Goal: Task Accomplishment & Management: Complete application form

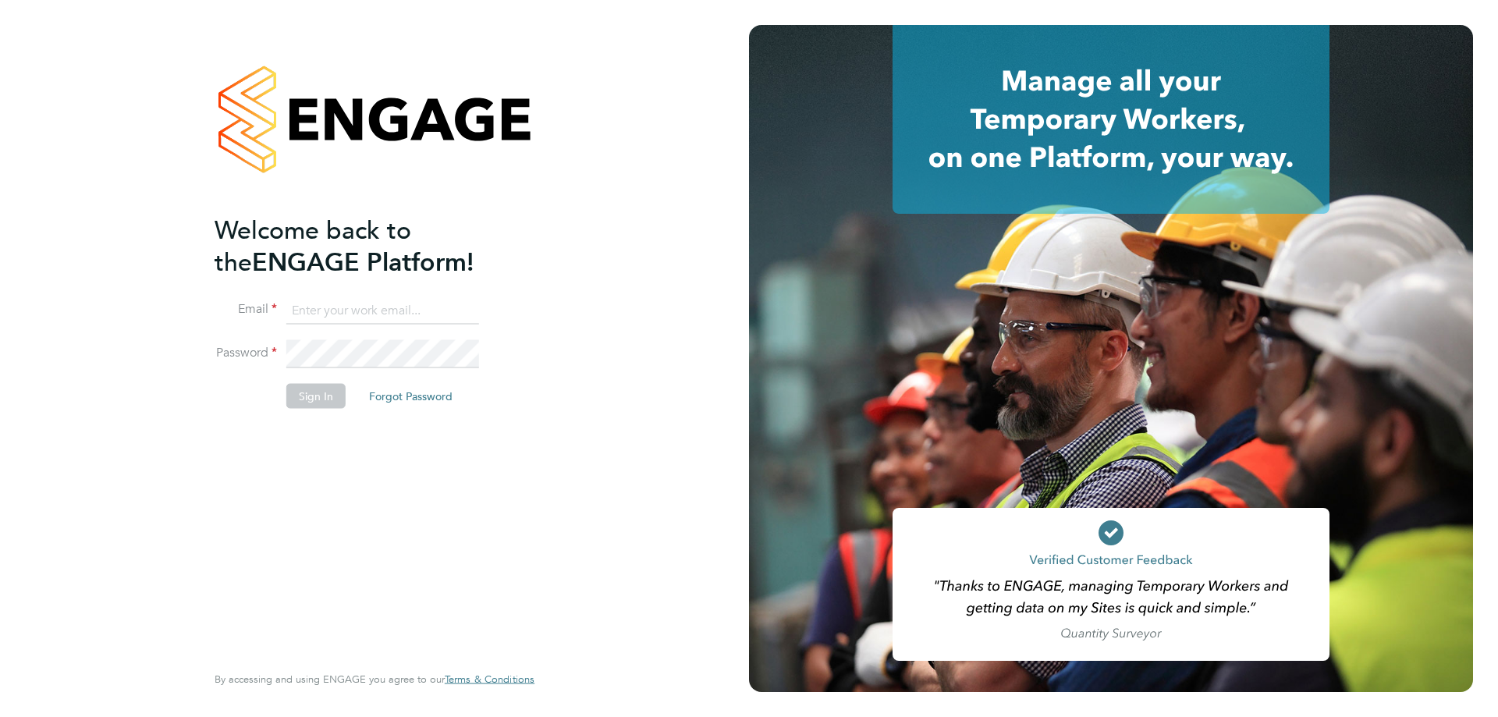
type input "d.fry@oandb.co.uk"
click at [300, 394] on button "Sign In" at bounding box center [315, 395] width 59 height 25
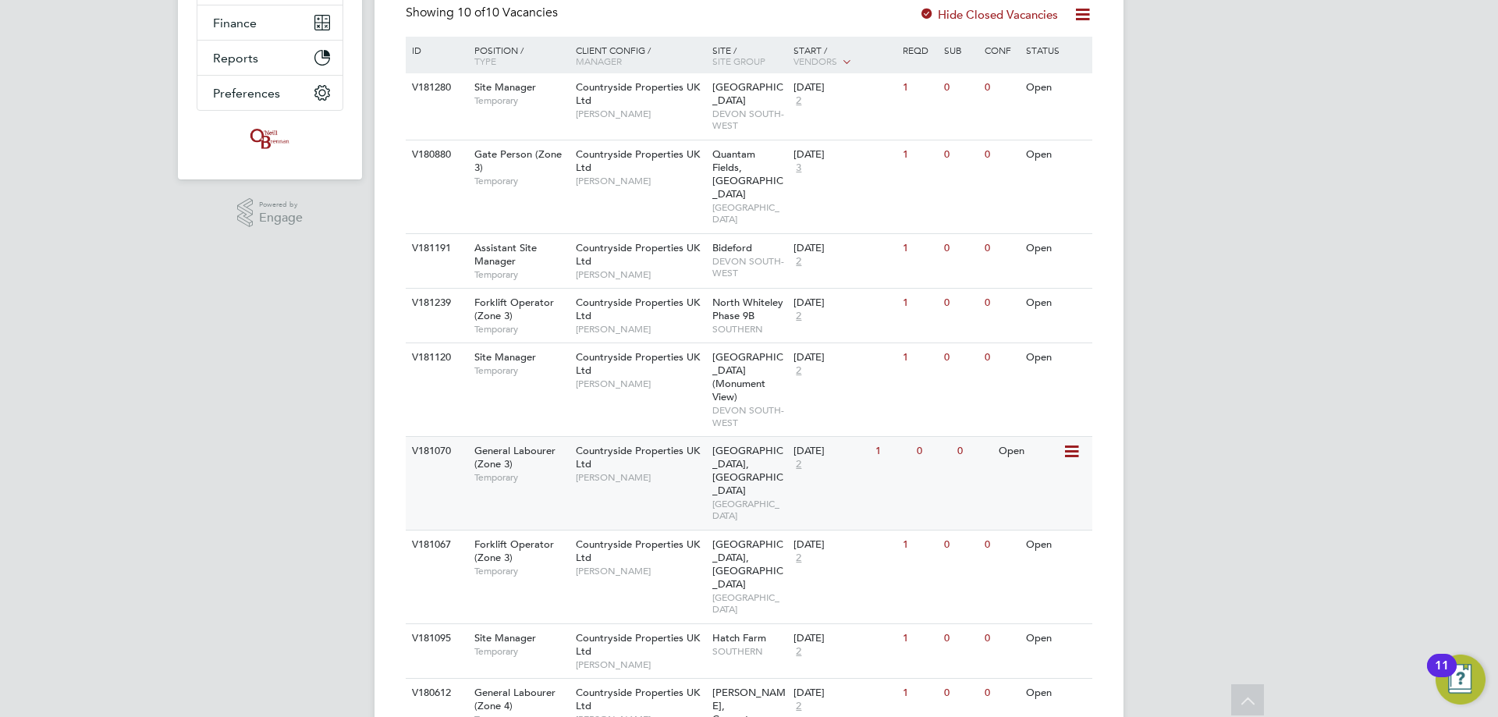
scroll to position [348, 0]
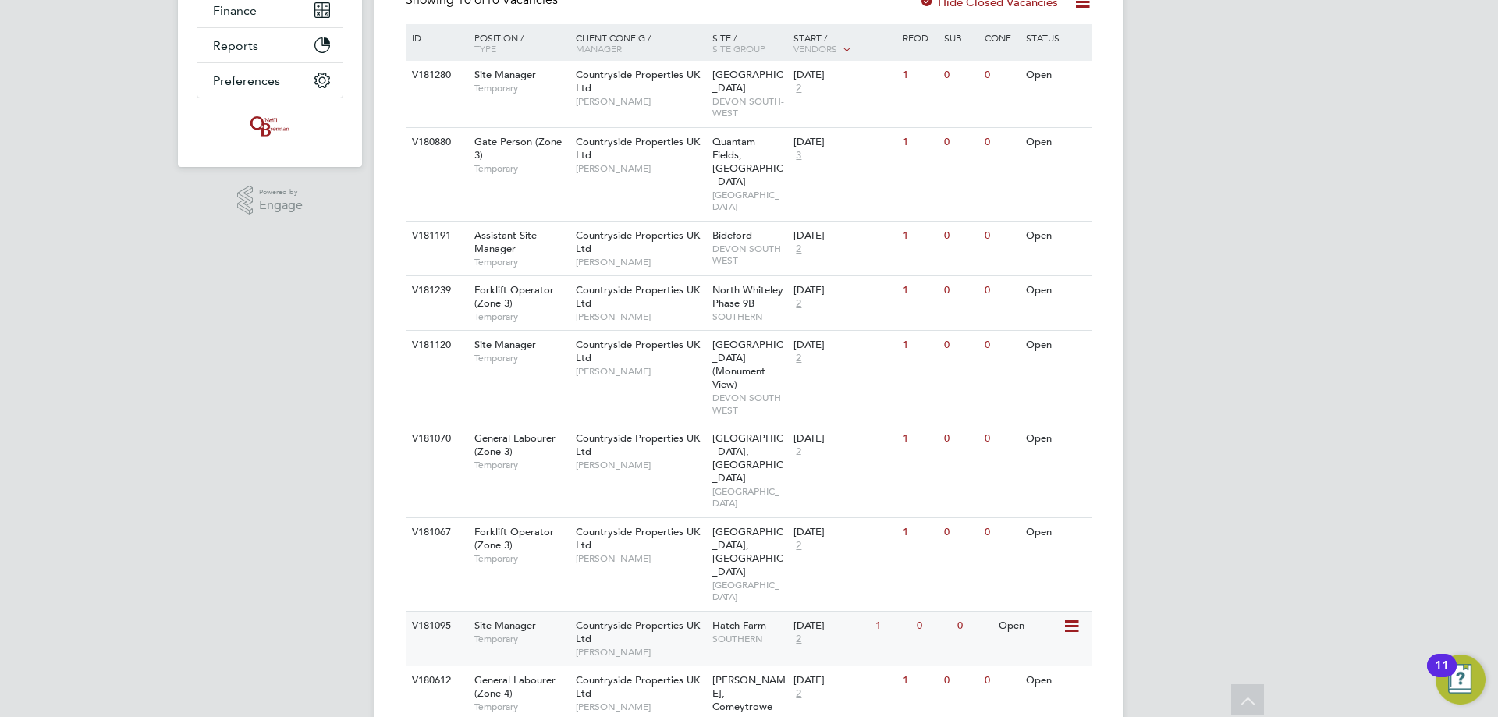
click at [830, 612] on div "22 Sep 2025 2" at bounding box center [831, 633] width 82 height 42
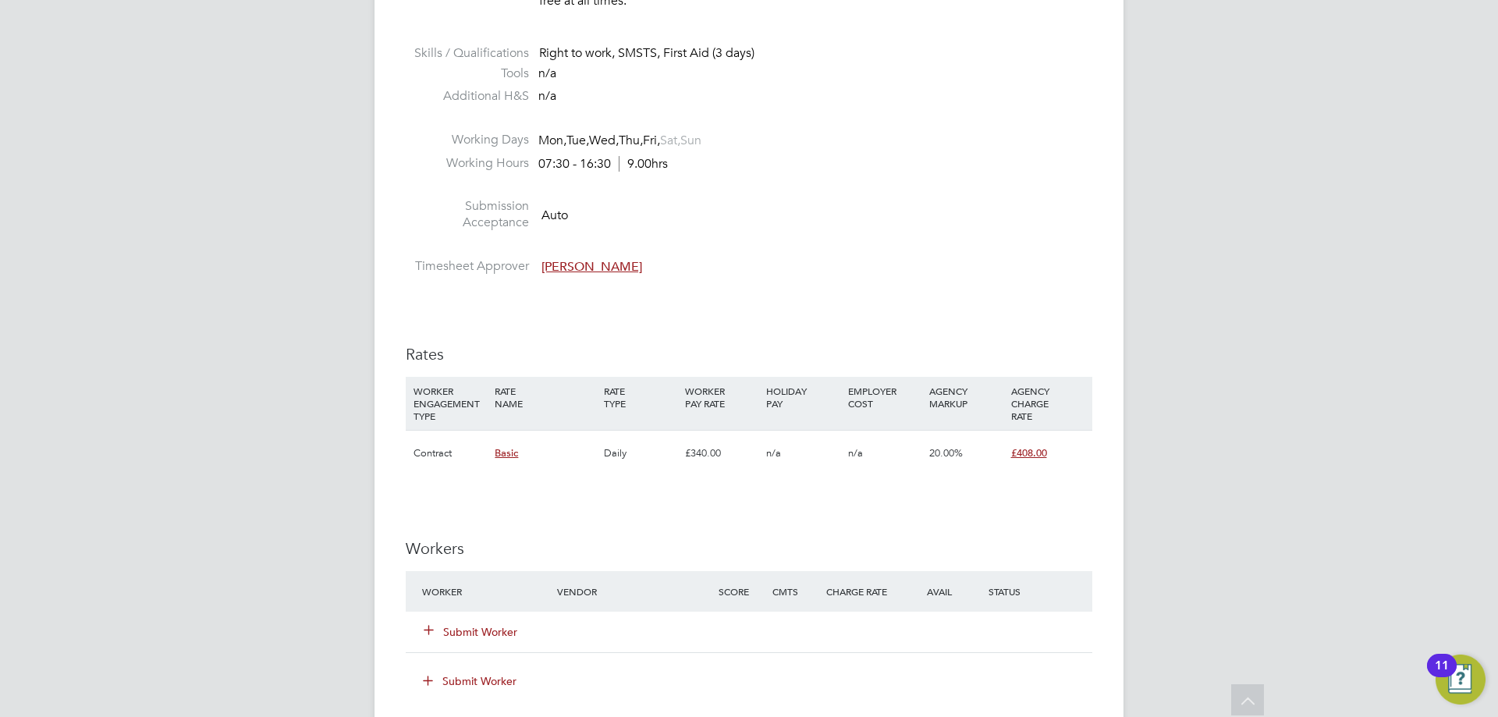
scroll to position [1170, 0]
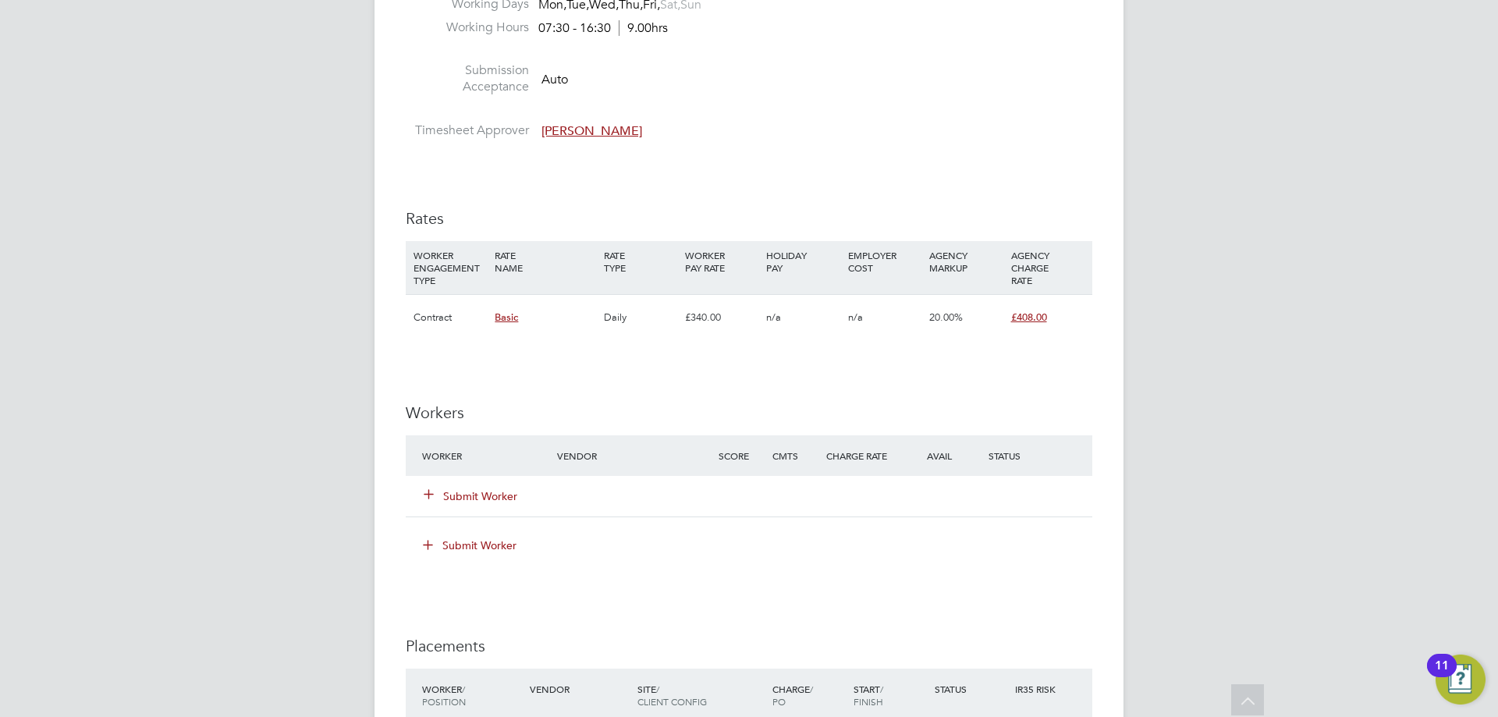
click at [476, 497] on button "Submit Worker" at bounding box center [471, 496] width 94 height 16
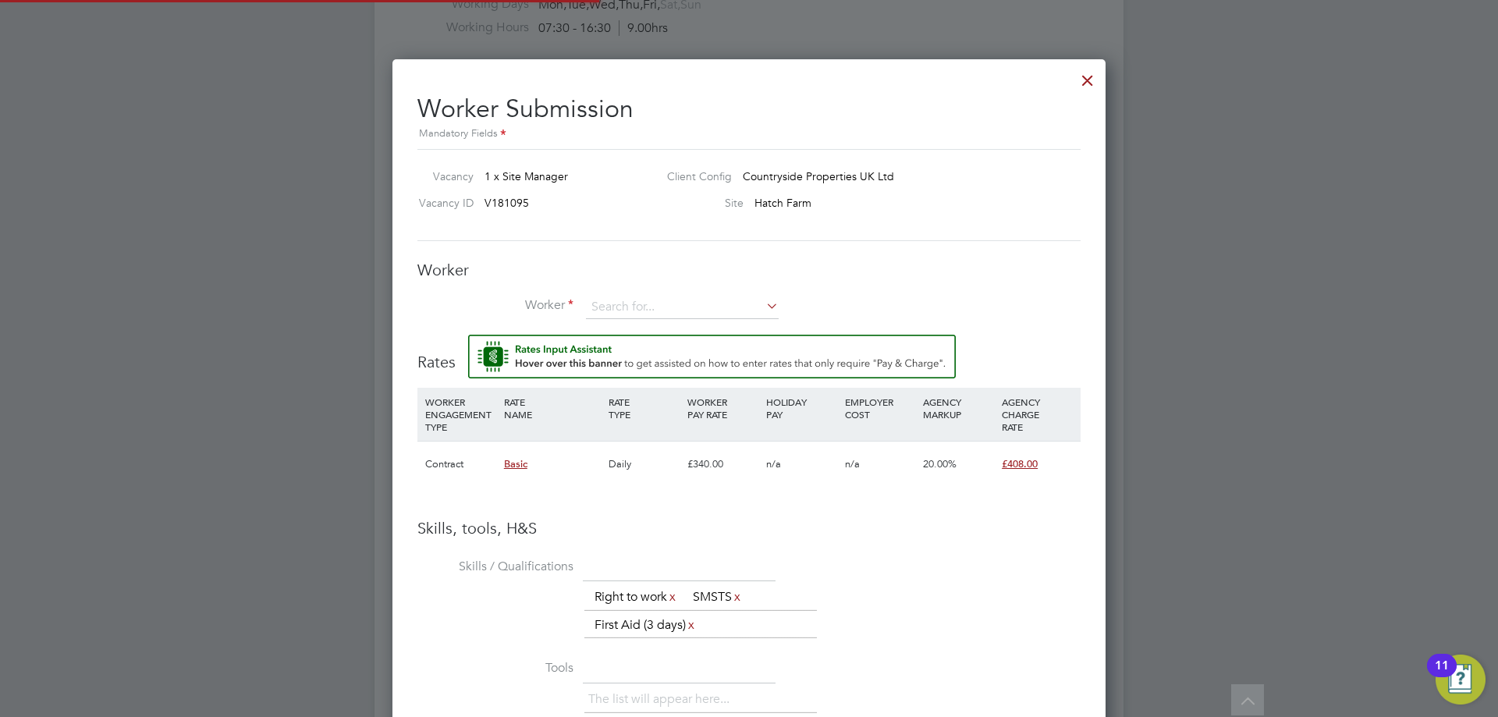
scroll to position [0, 0]
click at [627, 304] on input at bounding box center [682, 307] width 193 height 23
click at [671, 326] on li "[PERSON_NAME] (777638)" at bounding box center [682, 329] width 194 height 21
type input "[PERSON_NAME] (777638)"
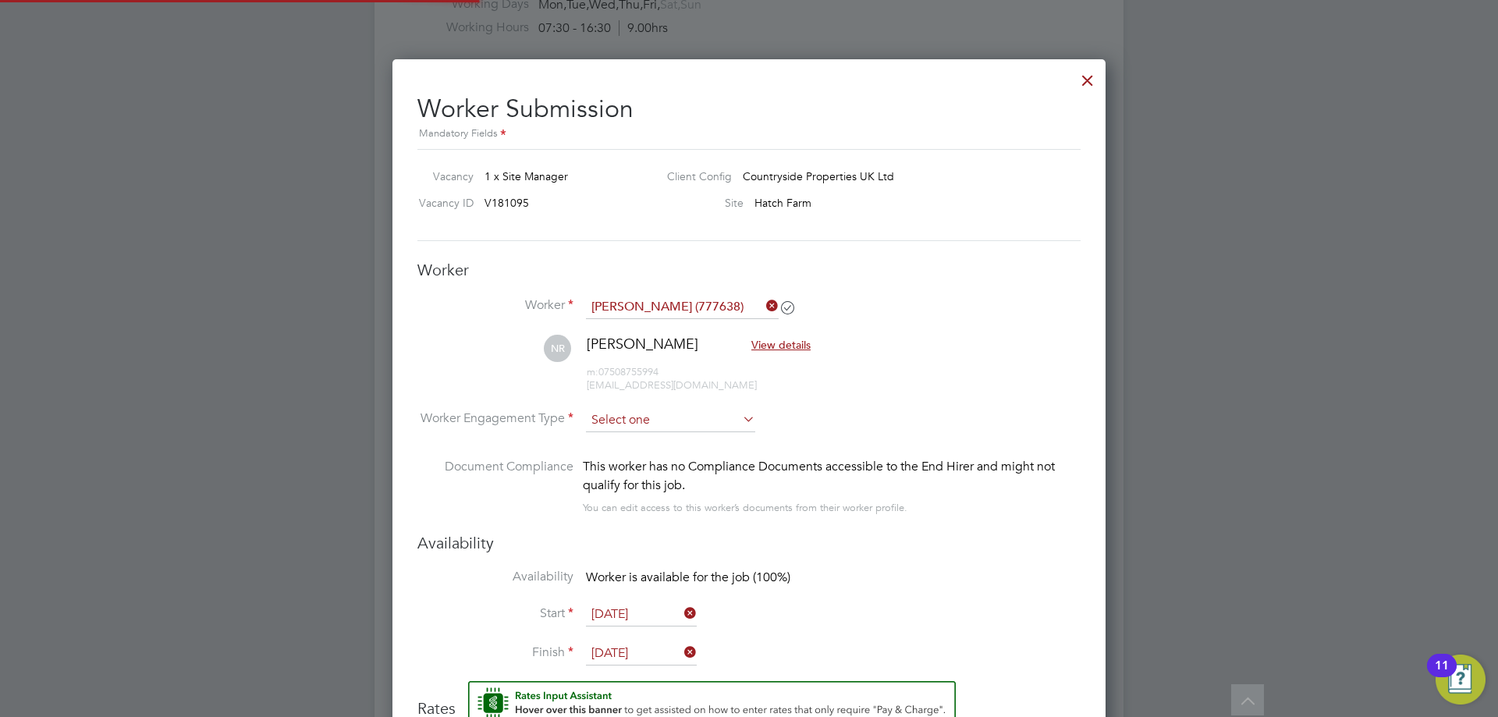
scroll to position [1375, 714]
click at [637, 415] on input at bounding box center [670, 420] width 169 height 23
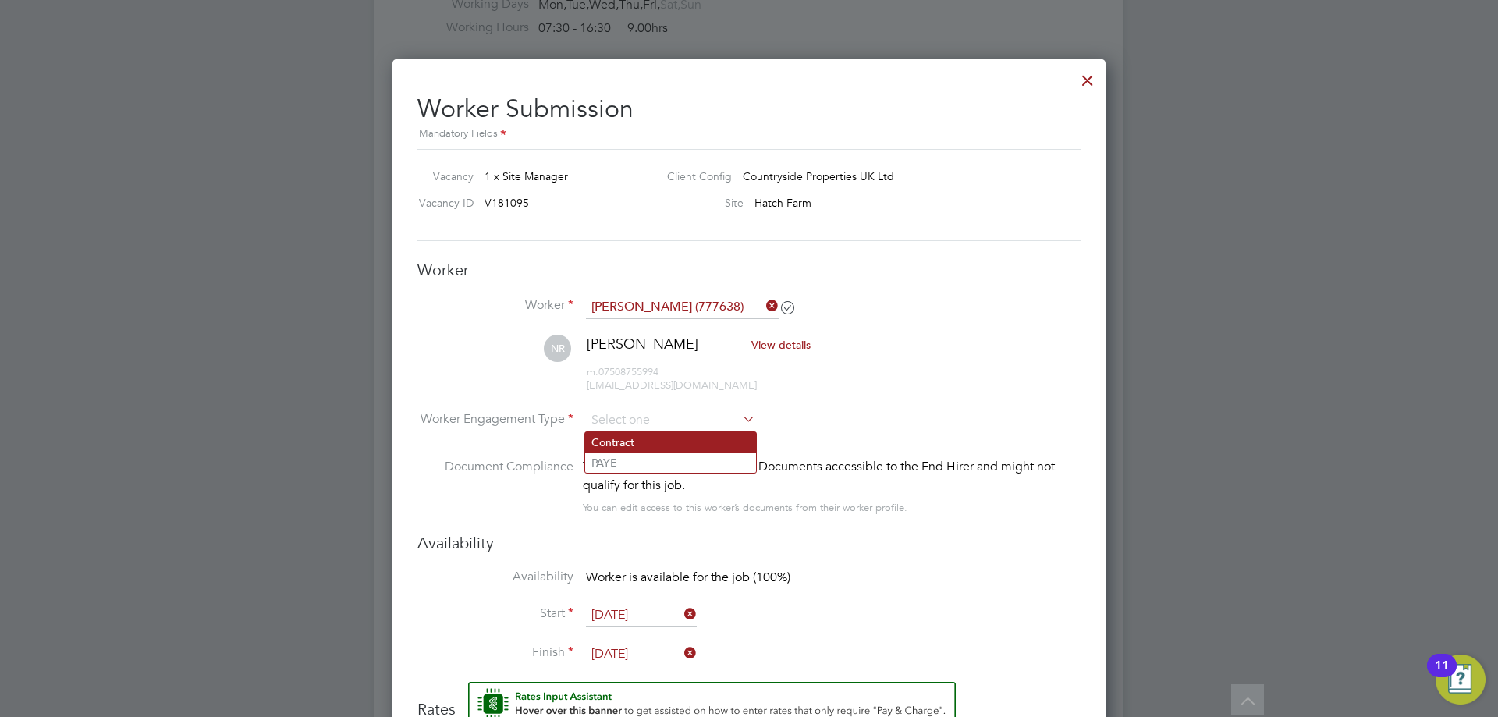
click at [627, 442] on li "Contract" at bounding box center [670, 442] width 171 height 20
type input "Contract"
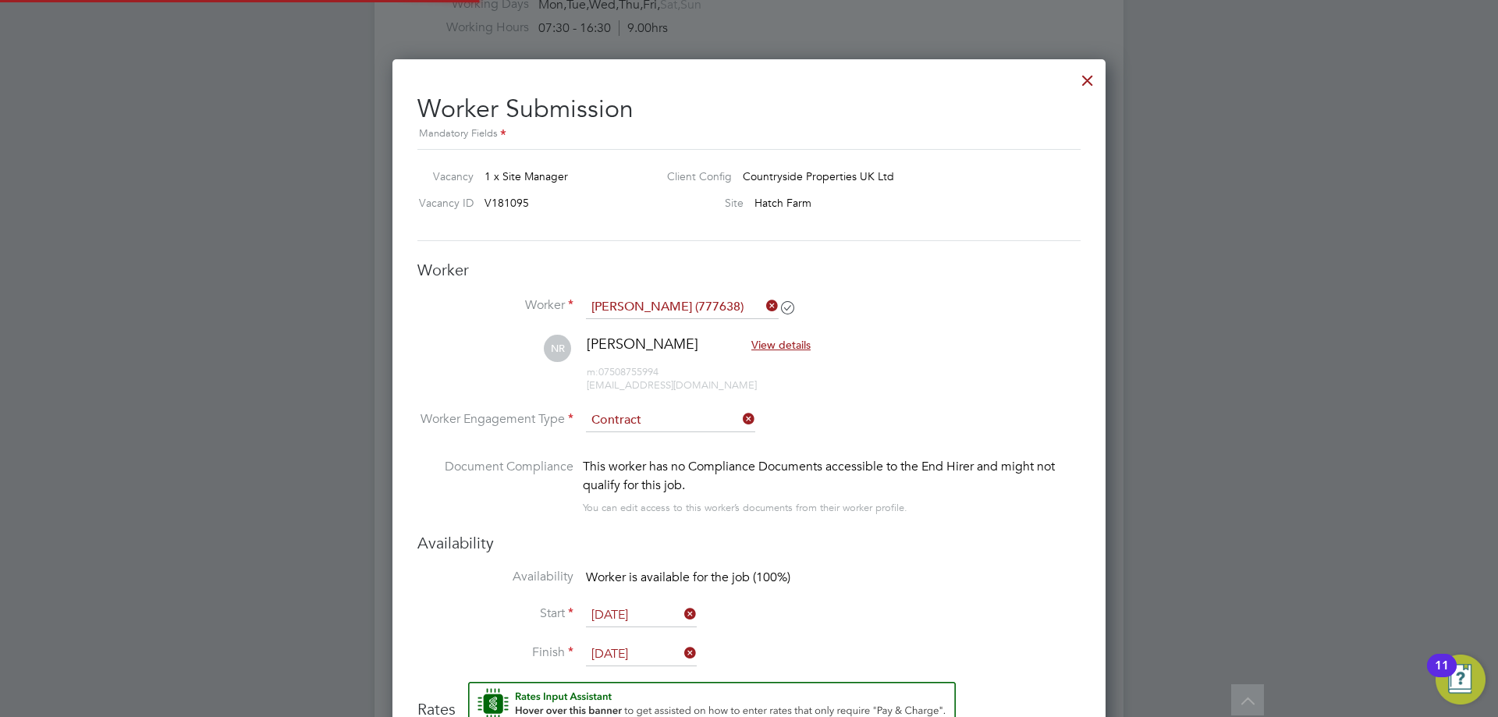
scroll to position [1416, 714]
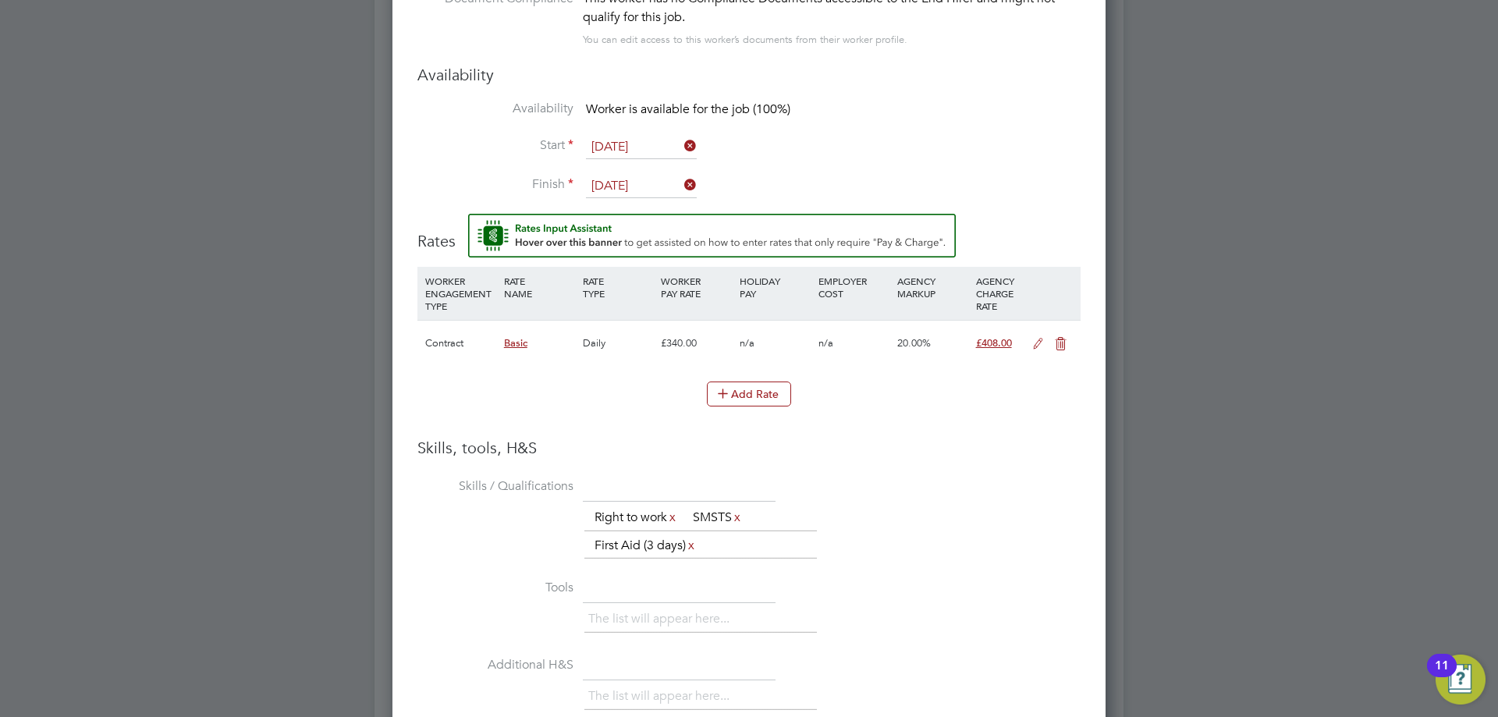
click at [1037, 342] on icon at bounding box center [1038, 344] width 20 height 12
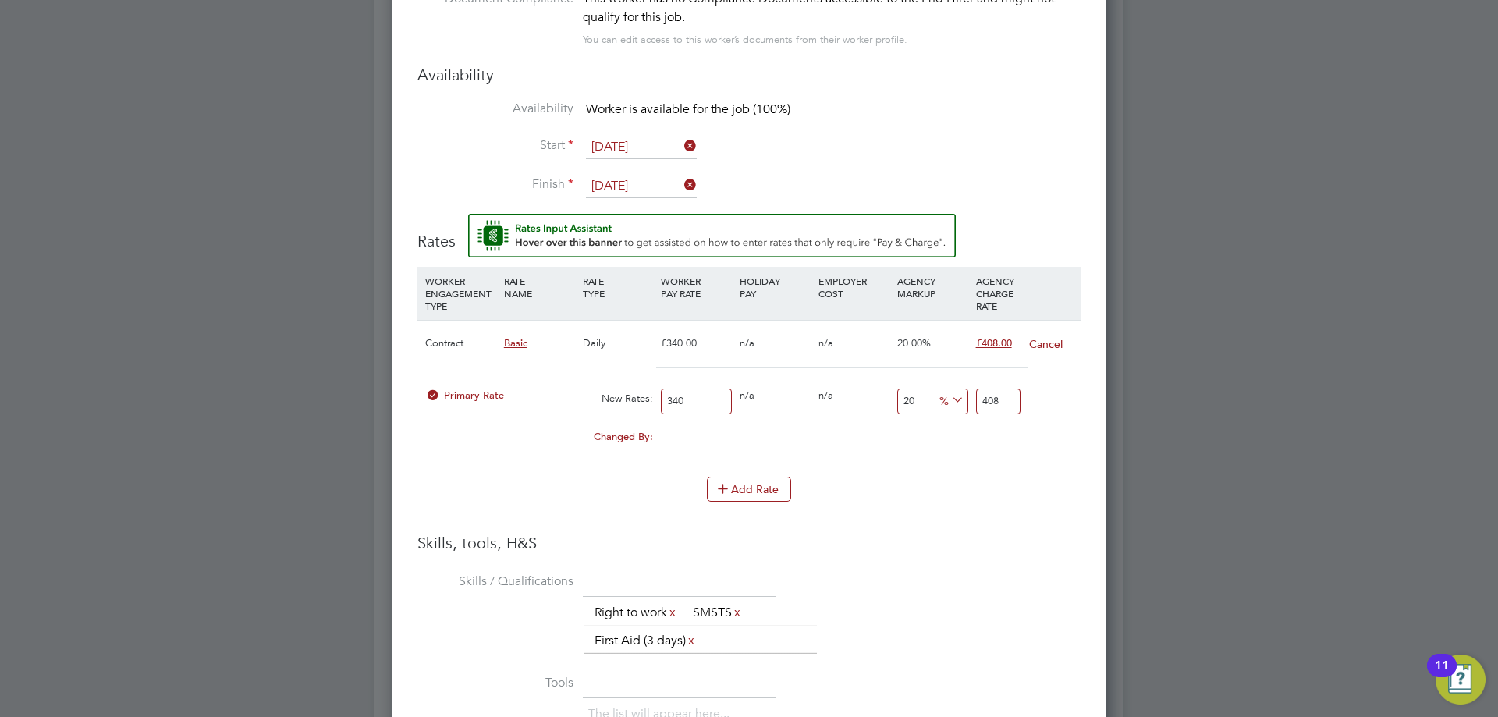
drag, startPoint x: 698, startPoint y: 404, endPoint x: 602, endPoint y: 410, distance: 96.1
click at [602, 410] on div "Primary Rate New Rates: 340 0 n/a 0 n/a 20 0 % 408" at bounding box center [748, 401] width 663 height 41
type input "2"
type input "2.4"
type input "29"
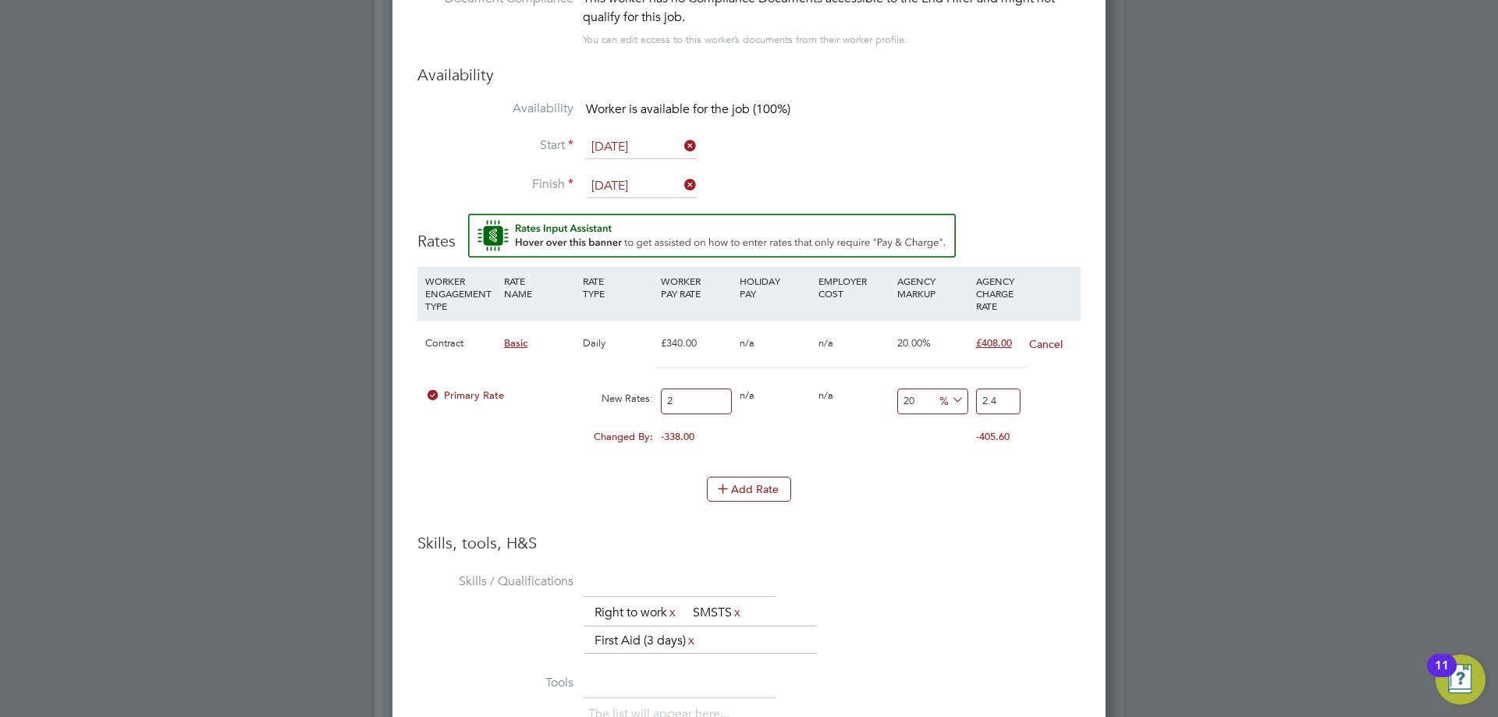
type input "34.8"
type input "290"
type input "348"
type input "290"
drag, startPoint x: 1009, startPoint y: 403, endPoint x: 969, endPoint y: 400, distance: 39.9
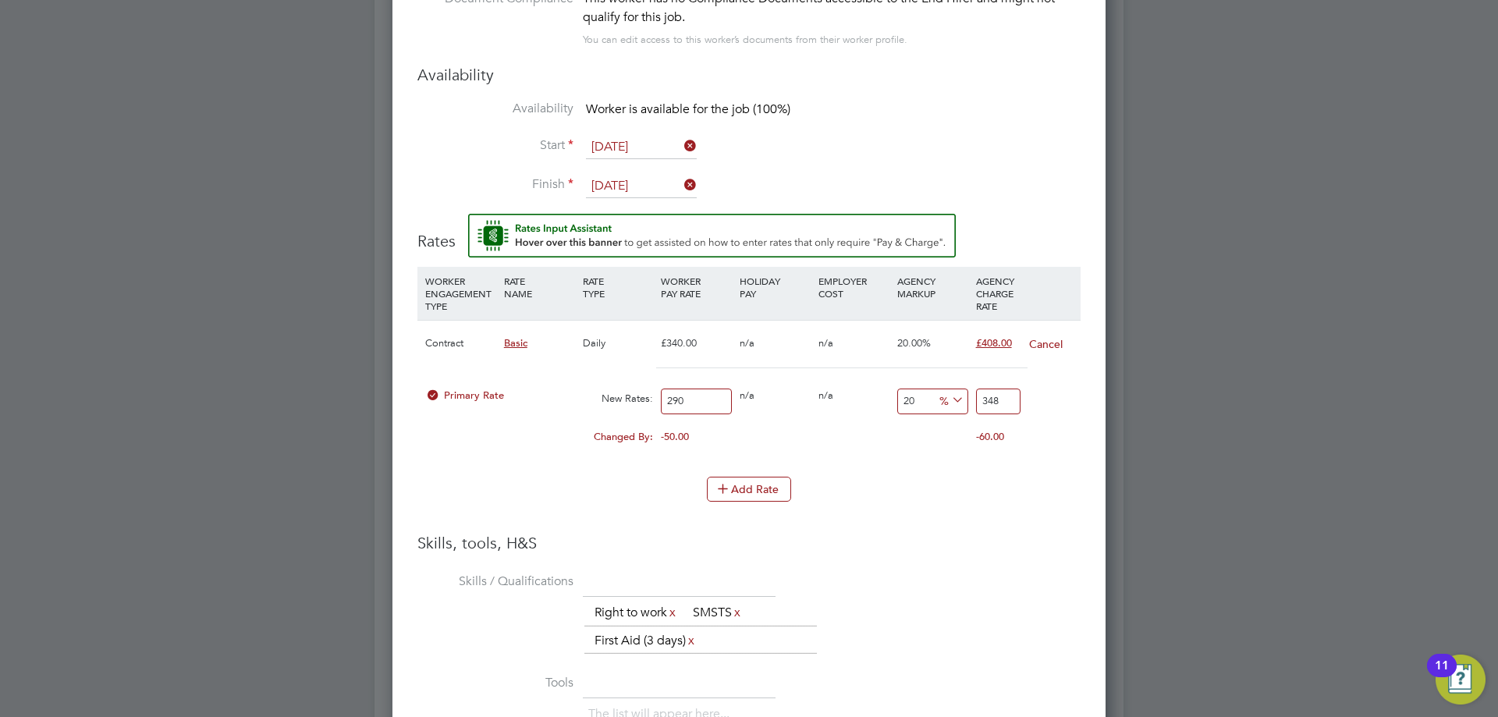
click at [969, 400] on div "Primary Rate New Rates: 290 0 n/a 0 n/a 20 58 % 348" at bounding box center [748, 401] width 663 height 41
type input "-99.3103448275862"
type input "2"
type input "-91.72413793103448"
type input "240"
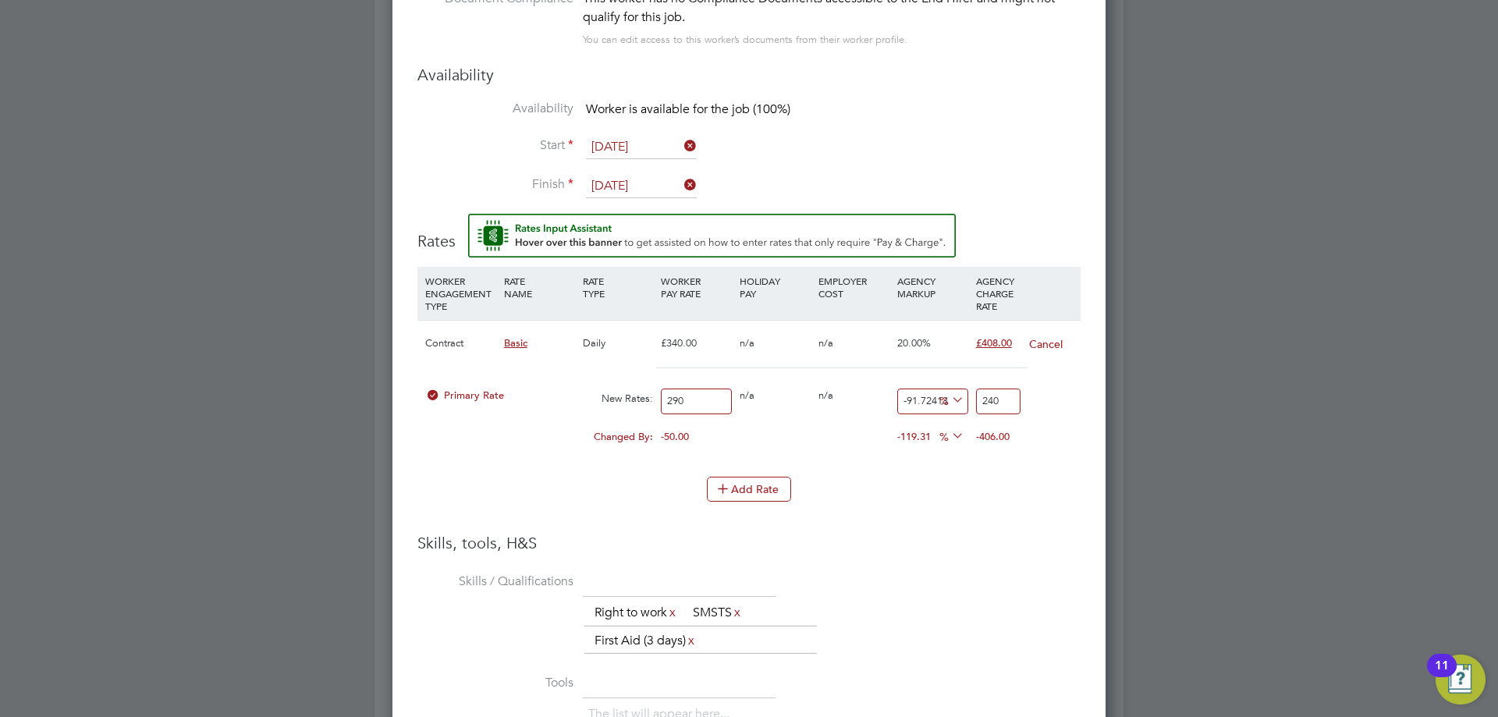
type input "730.6896551724138"
type input "2409"
drag, startPoint x: 1003, startPoint y: 401, endPoint x: 954, endPoint y: 403, distance: 49.2
click at [954, 403] on div "Primary Rate New Rates: 290 0 n/a 0 n/a 730.6896551724138 2119 % 2409" at bounding box center [748, 401] width 663 height 41
type input "-99.3103448275862"
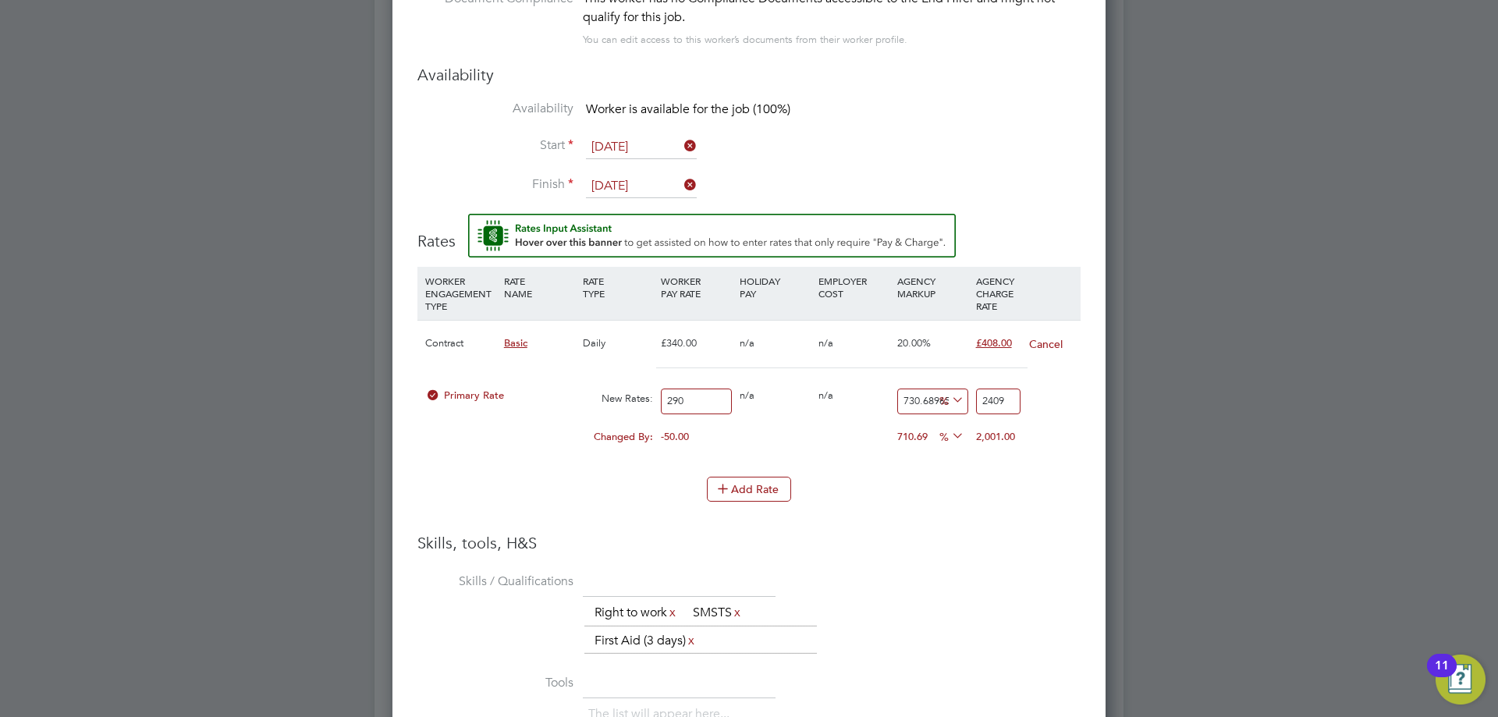
type input "2"
type input "-91.72413793103448"
type input "24"
type input "-17.24137931034483"
type input "240"
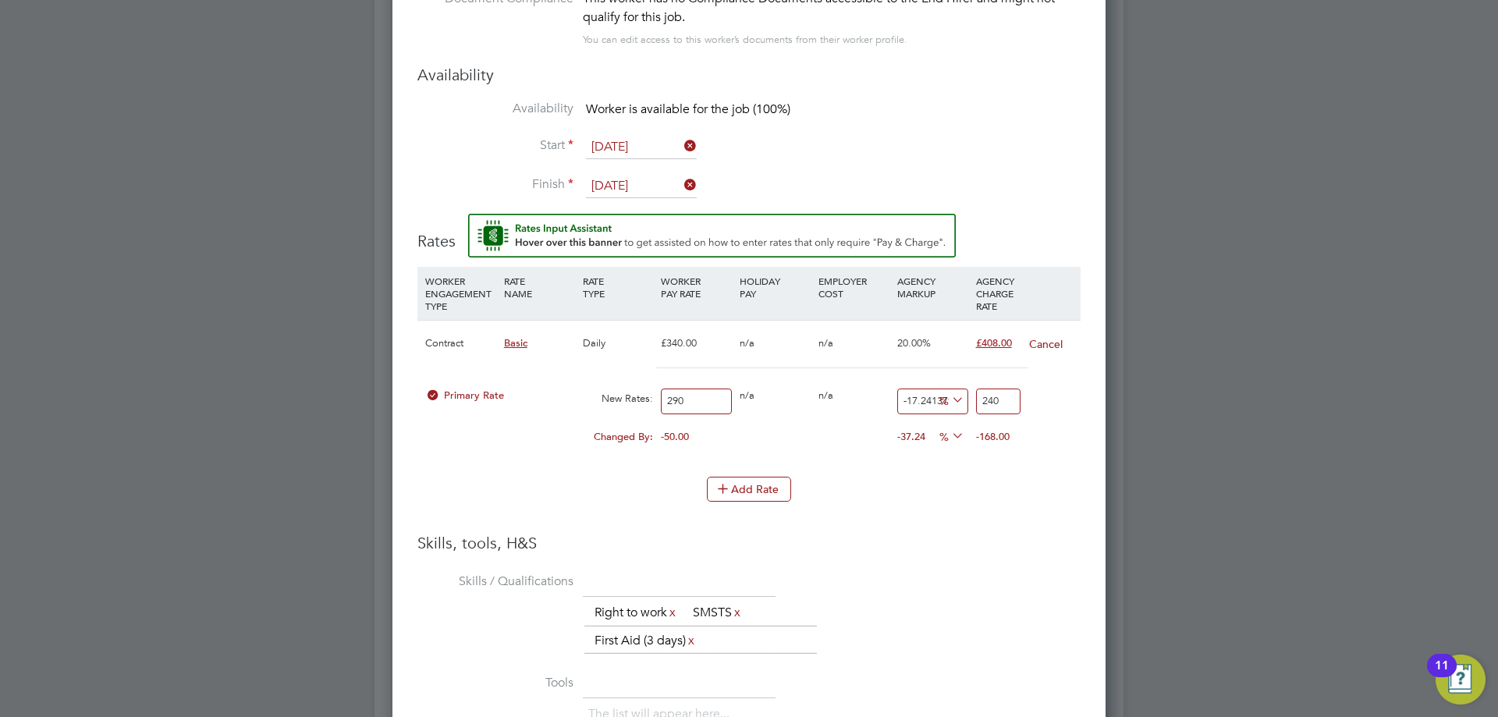
drag, startPoint x: 996, startPoint y: 395, endPoint x: 966, endPoint y: 398, distance: 30.6
click at [966, 398] on div "Primary Rate New Rates: 290 0 n/a 0 n/a -17.24137931034483 -50 % 240" at bounding box center [748, 401] width 663 height 41
type input "-98.96551724137932"
type input "3"
type input "-88.27586206896552"
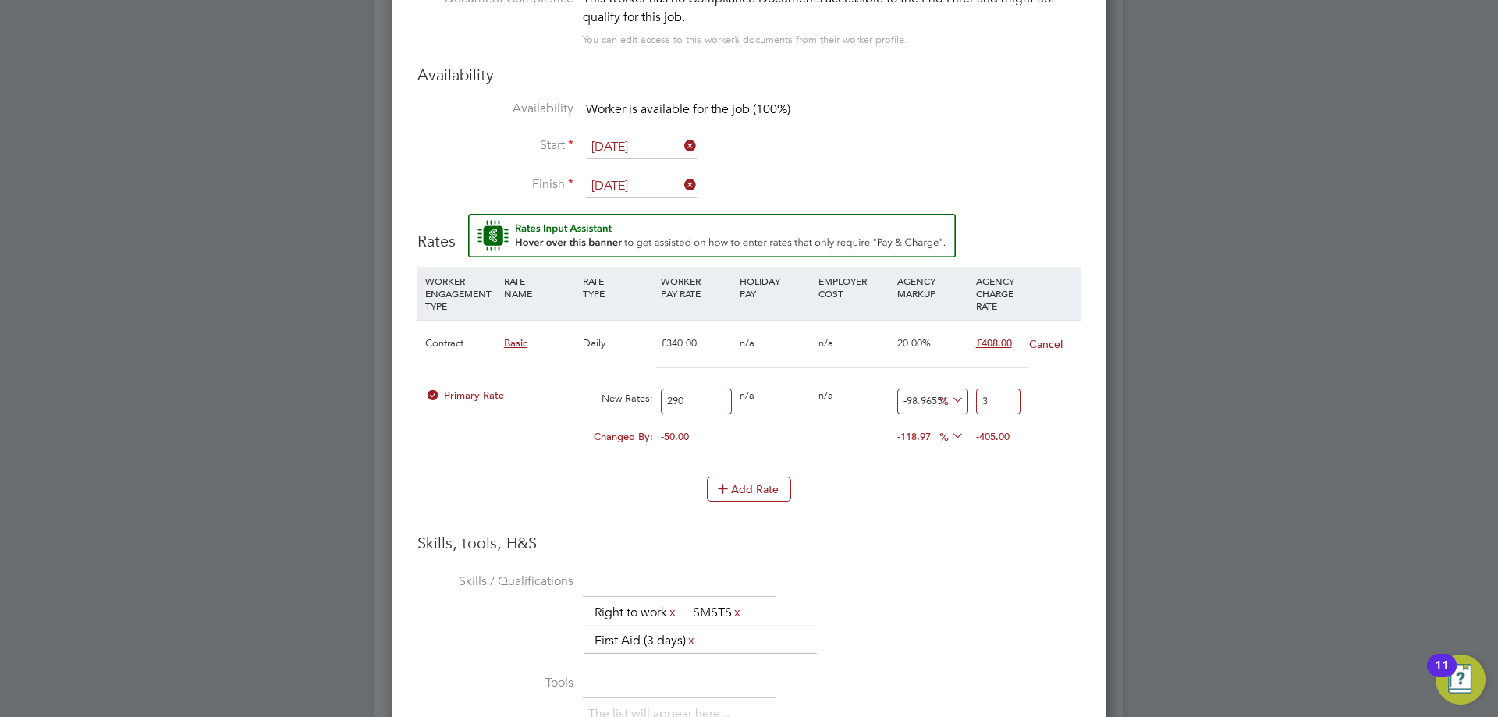
type input "34"
type input "17.24137931034483"
type input "340"
click at [1030, 544] on h3 "Skills, tools, H&S" at bounding box center [748, 543] width 663 height 20
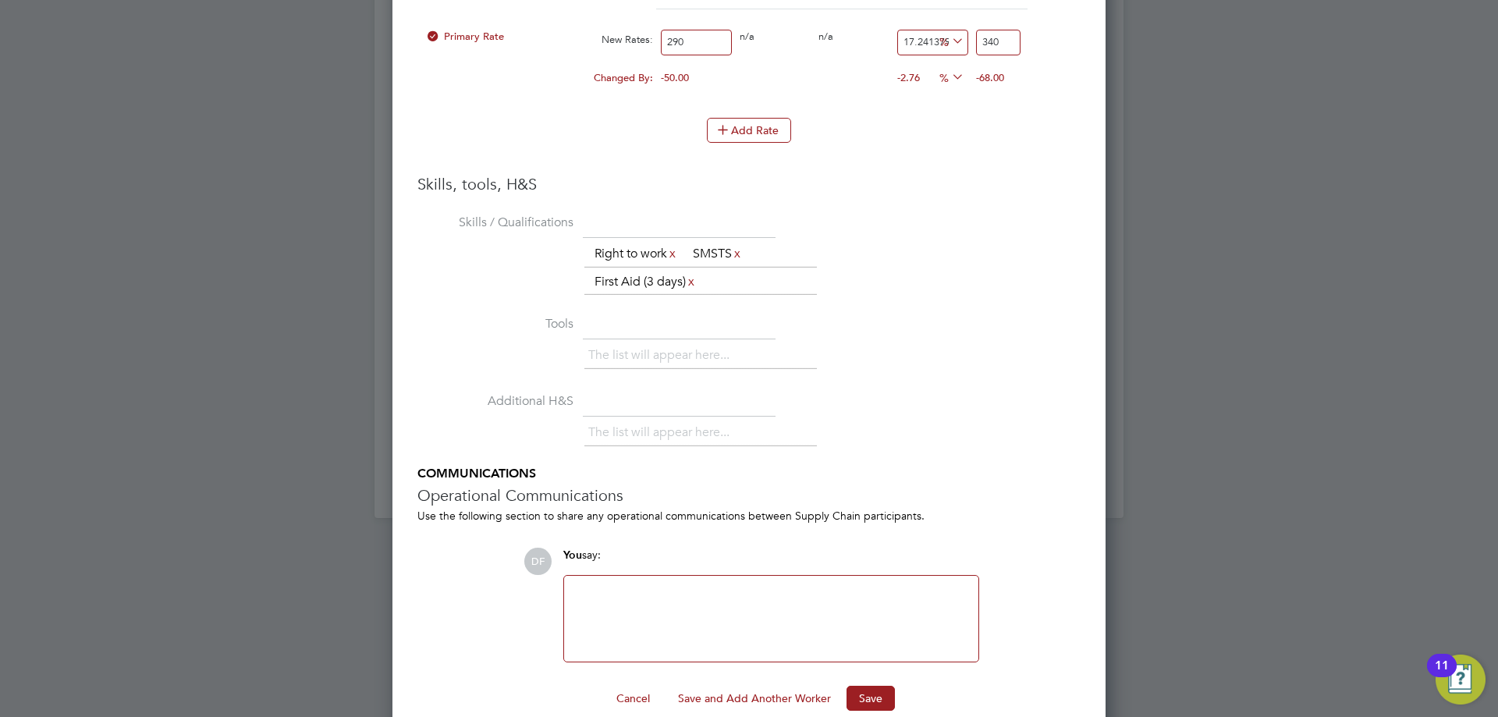
scroll to position [2023, 0]
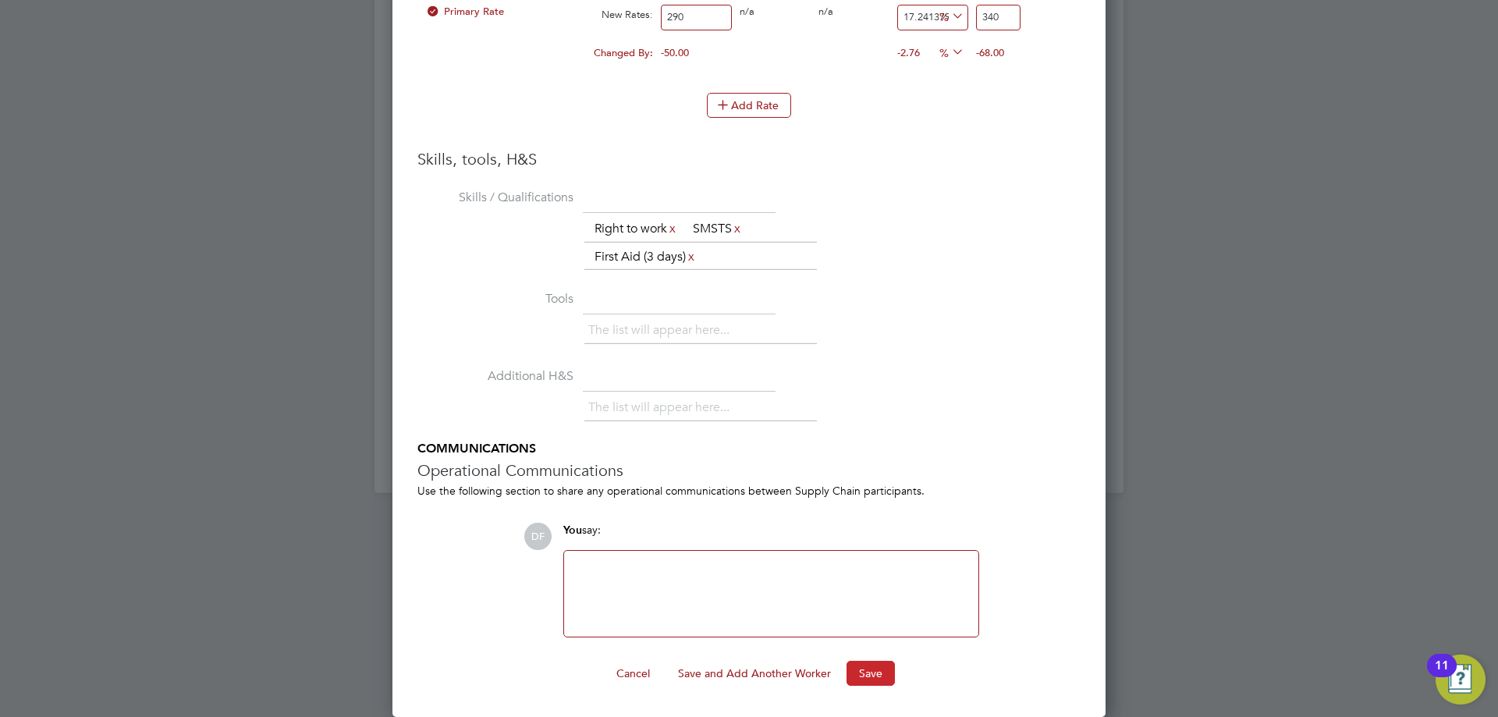
click at [868, 675] on button "Save" at bounding box center [871, 673] width 48 height 25
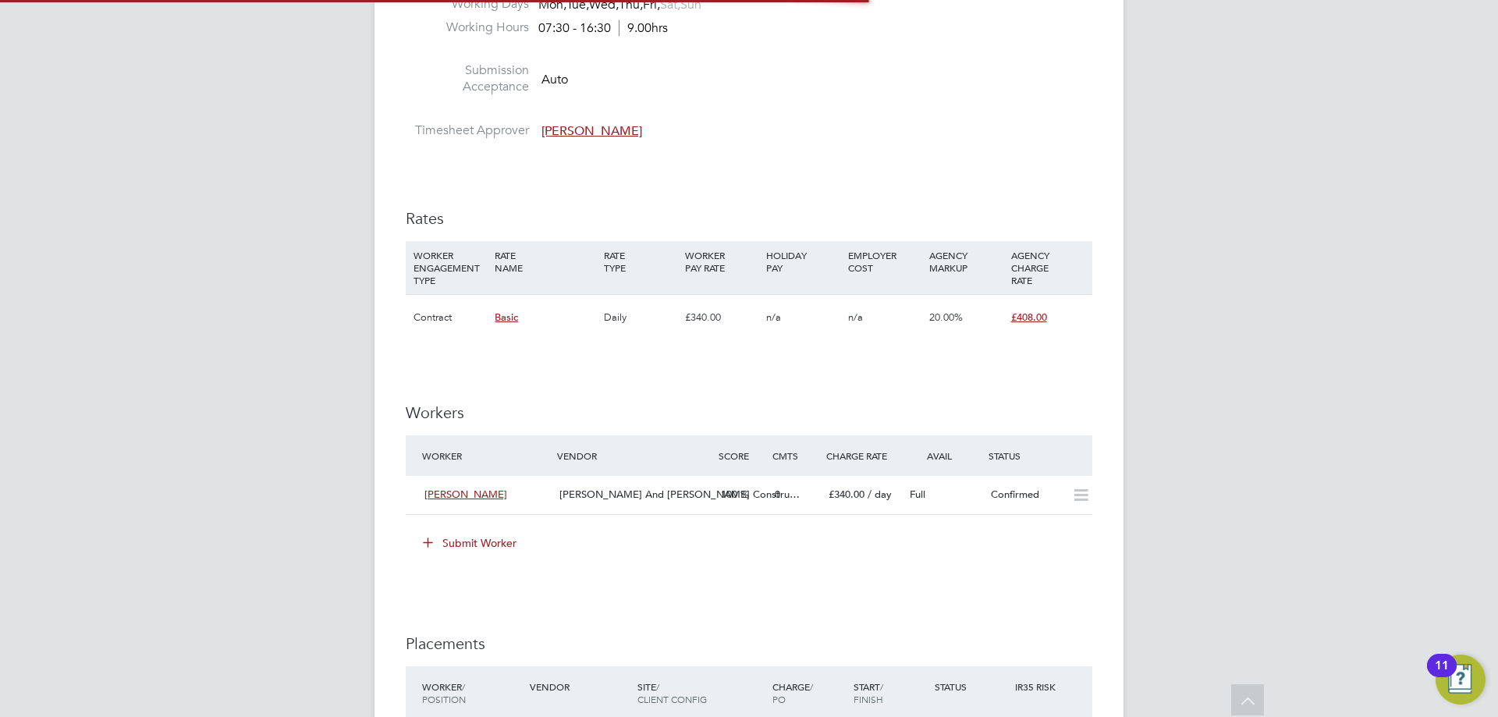
scroll to position [45, 108]
click at [601, 495] on span "[PERSON_NAME] And [PERSON_NAME] Constru…" at bounding box center [679, 494] width 240 height 13
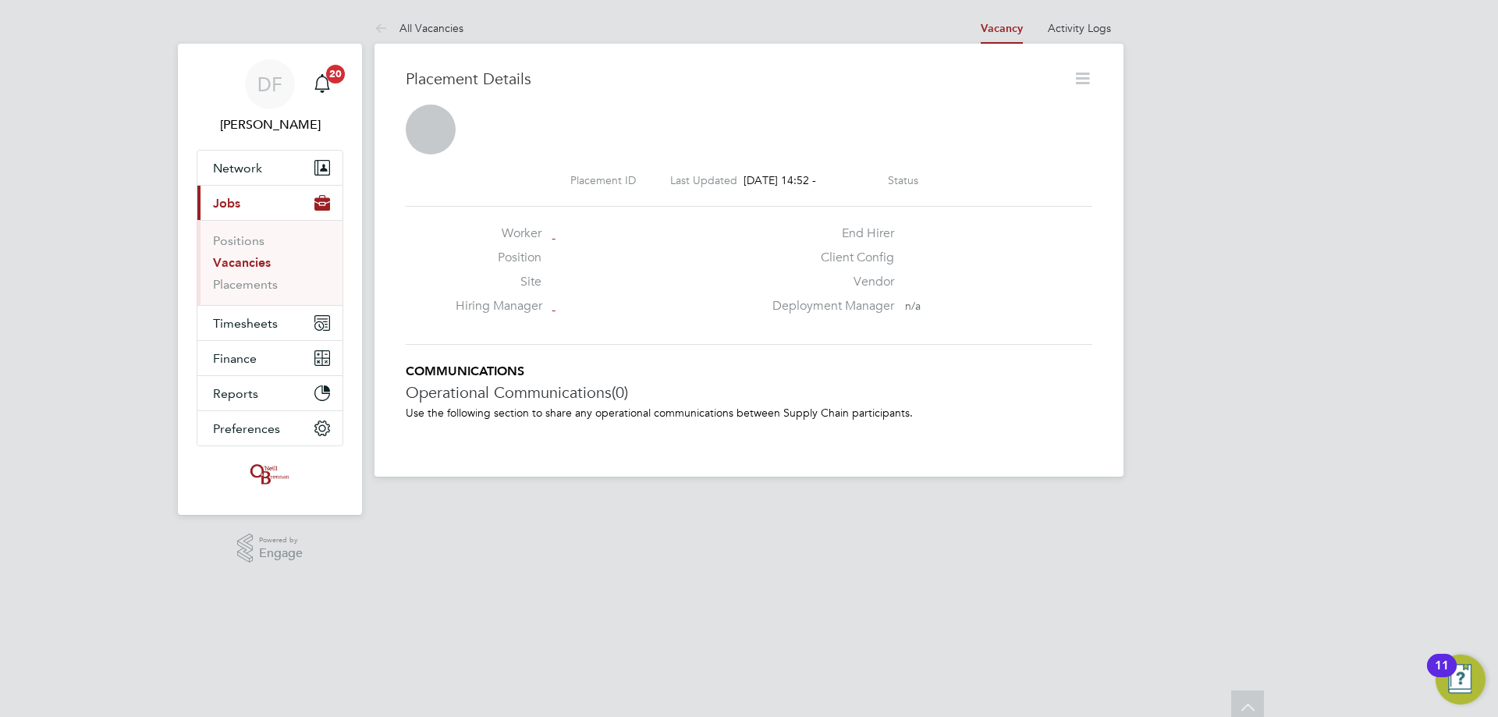
scroll to position [8, 8]
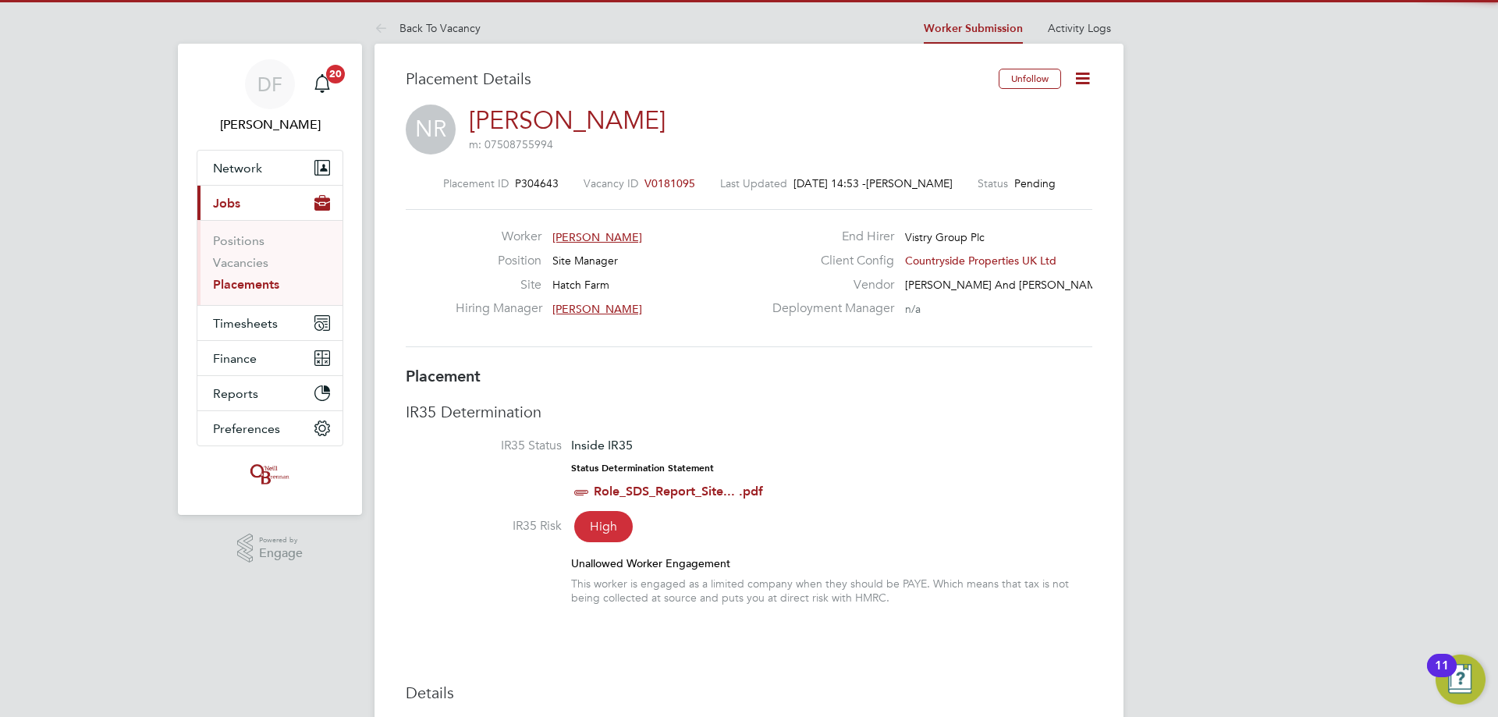
click at [1077, 79] on icon at bounding box center [1083, 79] width 20 height 20
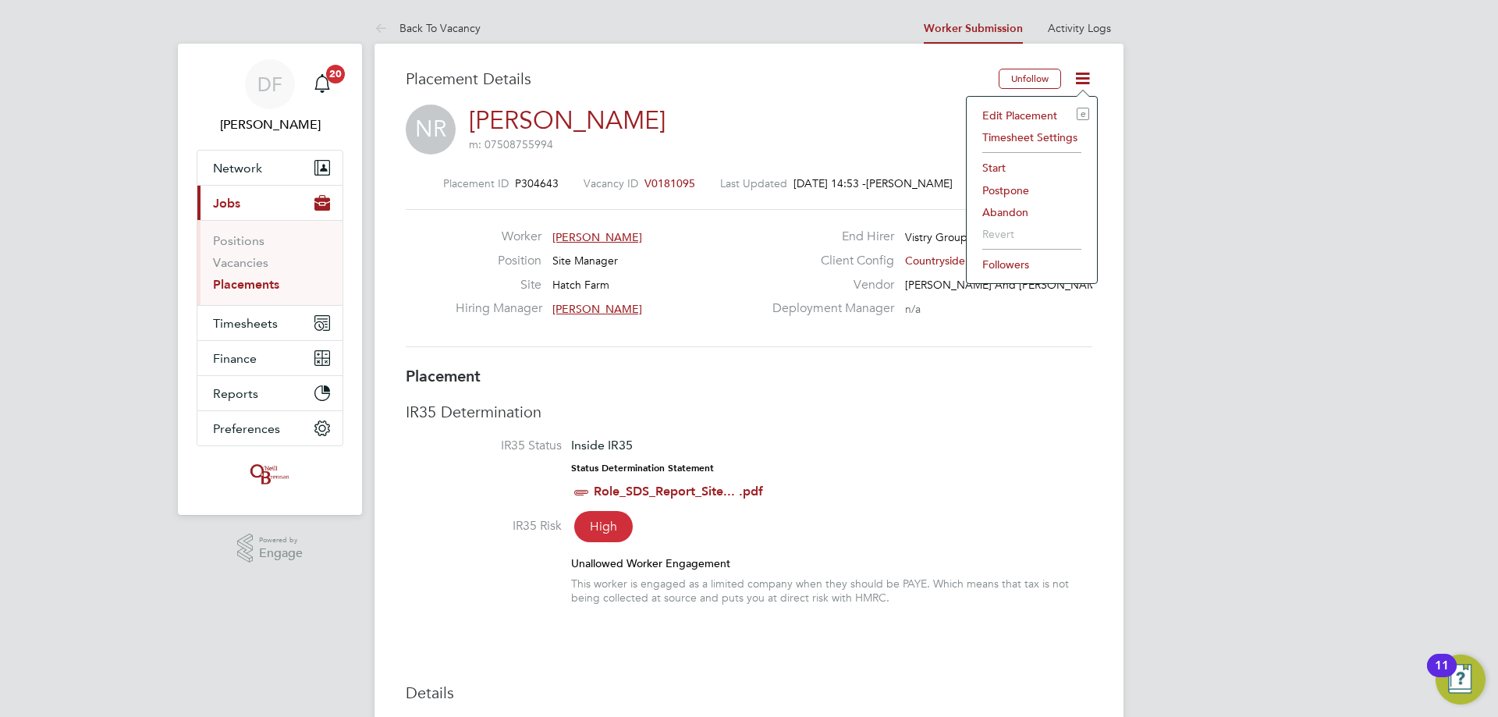
click at [1008, 162] on li "Start" at bounding box center [1032, 168] width 115 height 22
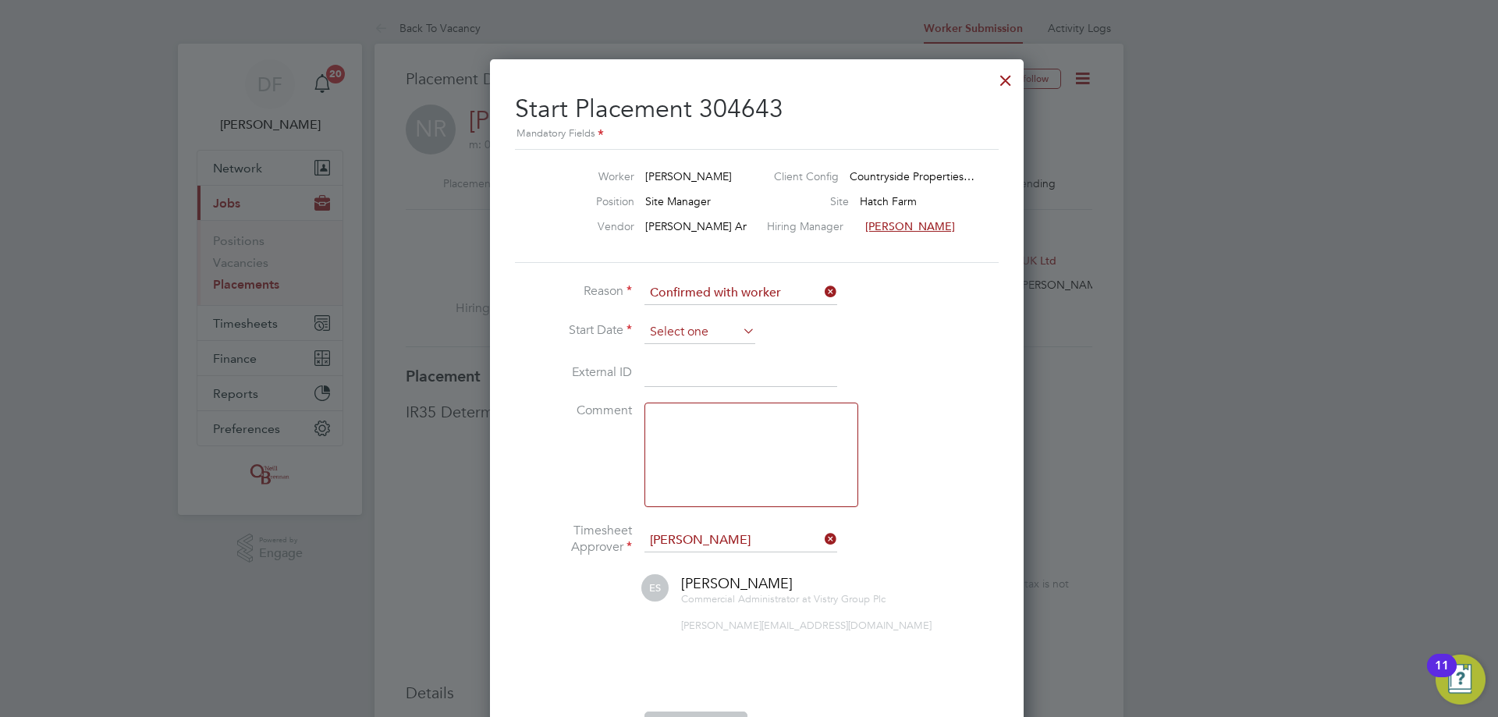
click at [682, 331] on input at bounding box center [700, 332] width 111 height 23
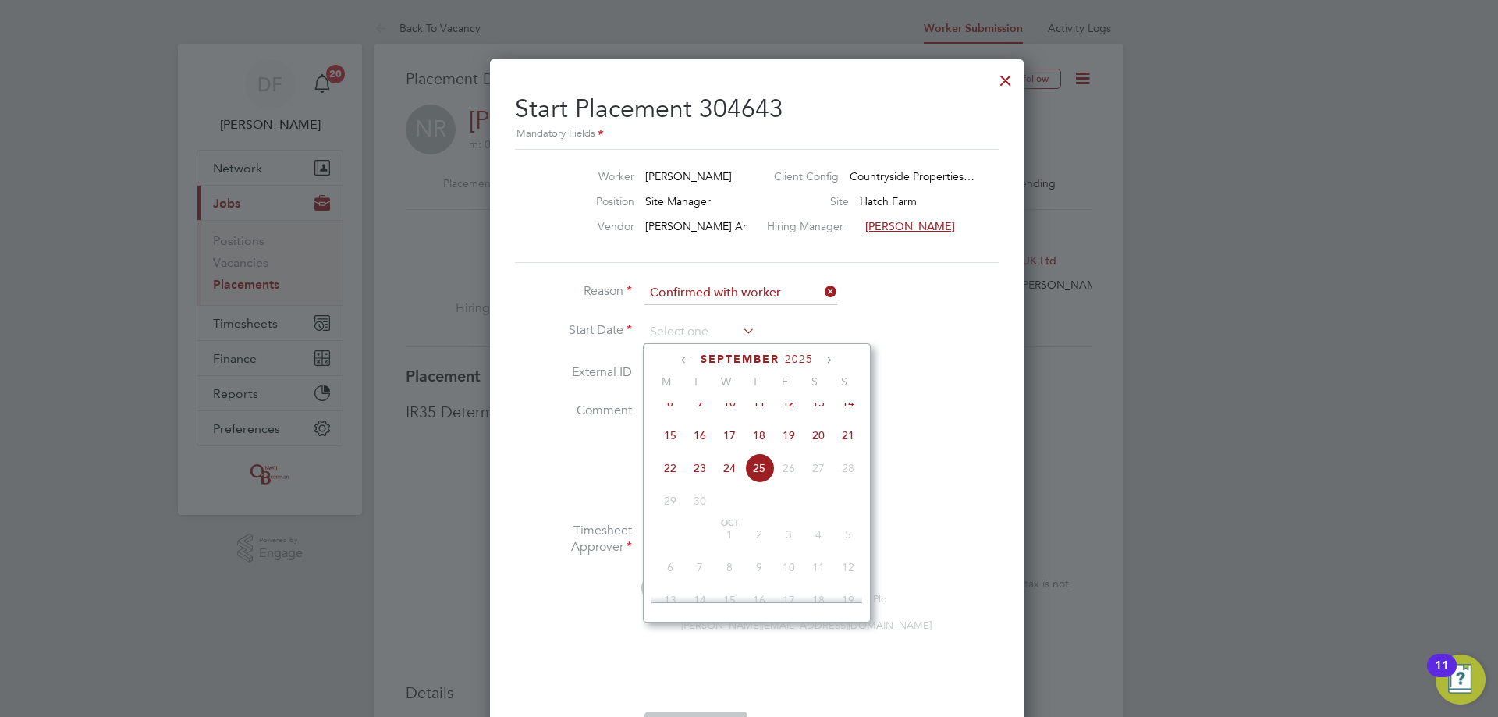
click at [673, 474] on span "22" at bounding box center [670, 468] width 30 height 30
type input "[DATE]"
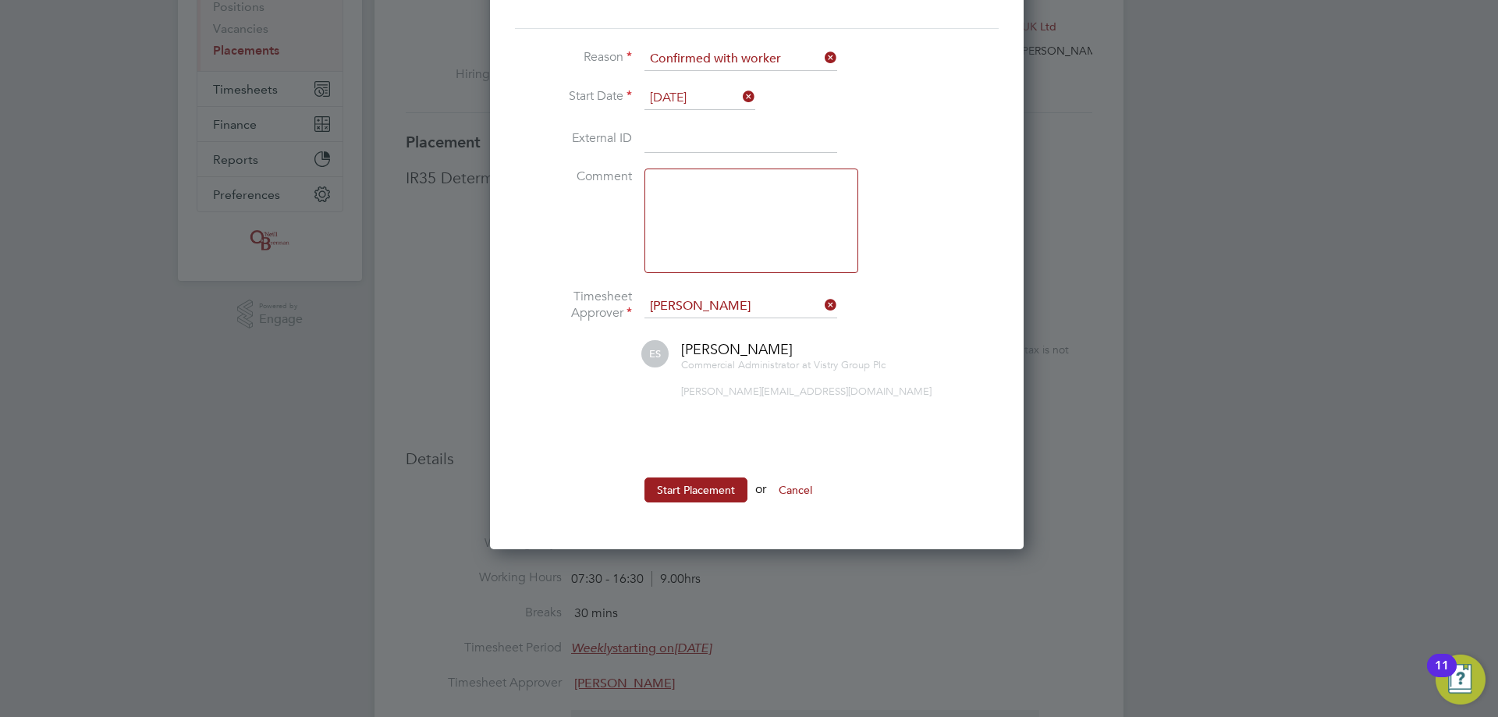
click at [687, 500] on button "Start Placement" at bounding box center [696, 490] width 103 height 25
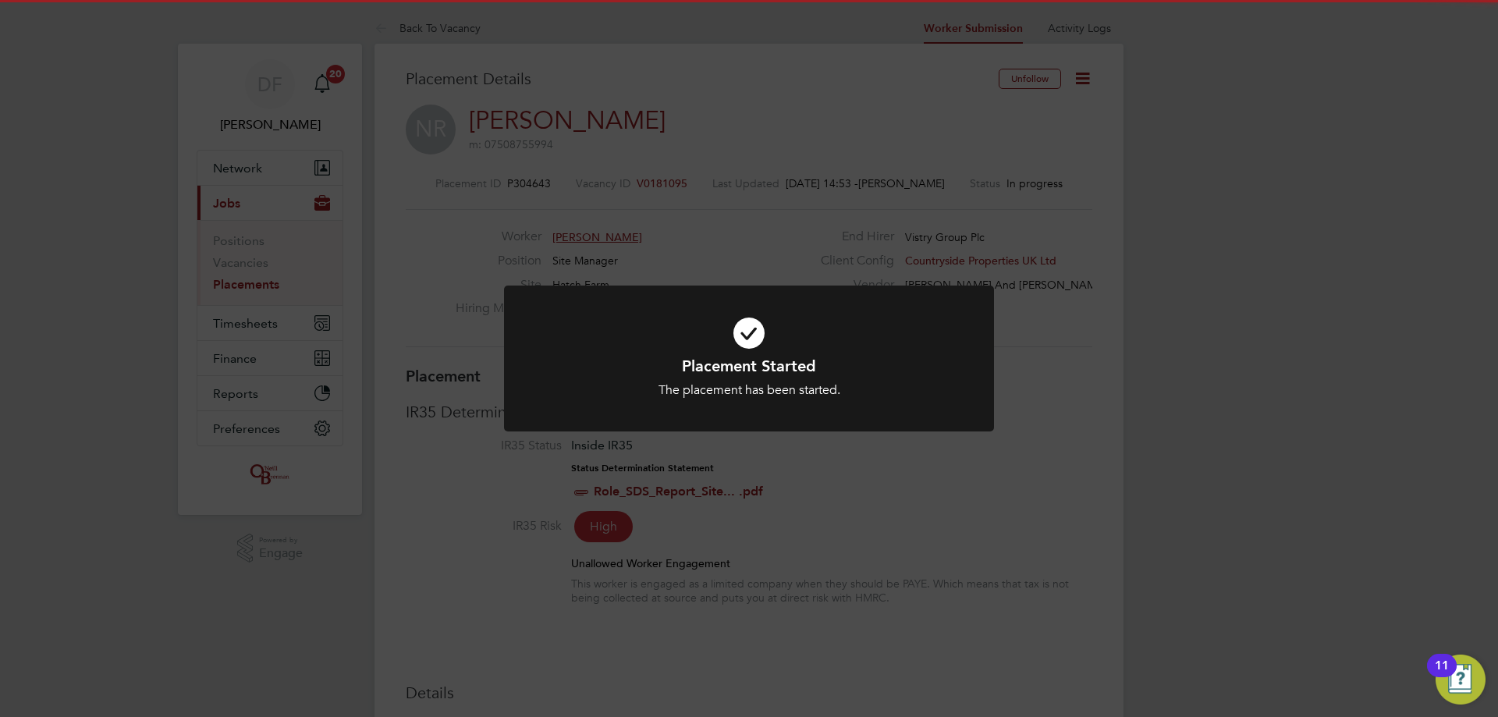
drag, startPoint x: 1039, startPoint y: 510, endPoint x: 759, endPoint y: 279, distance: 363.0
click at [1038, 510] on div "Placement Started The placement has been started. Cancel Okay" at bounding box center [749, 358] width 1498 height 717
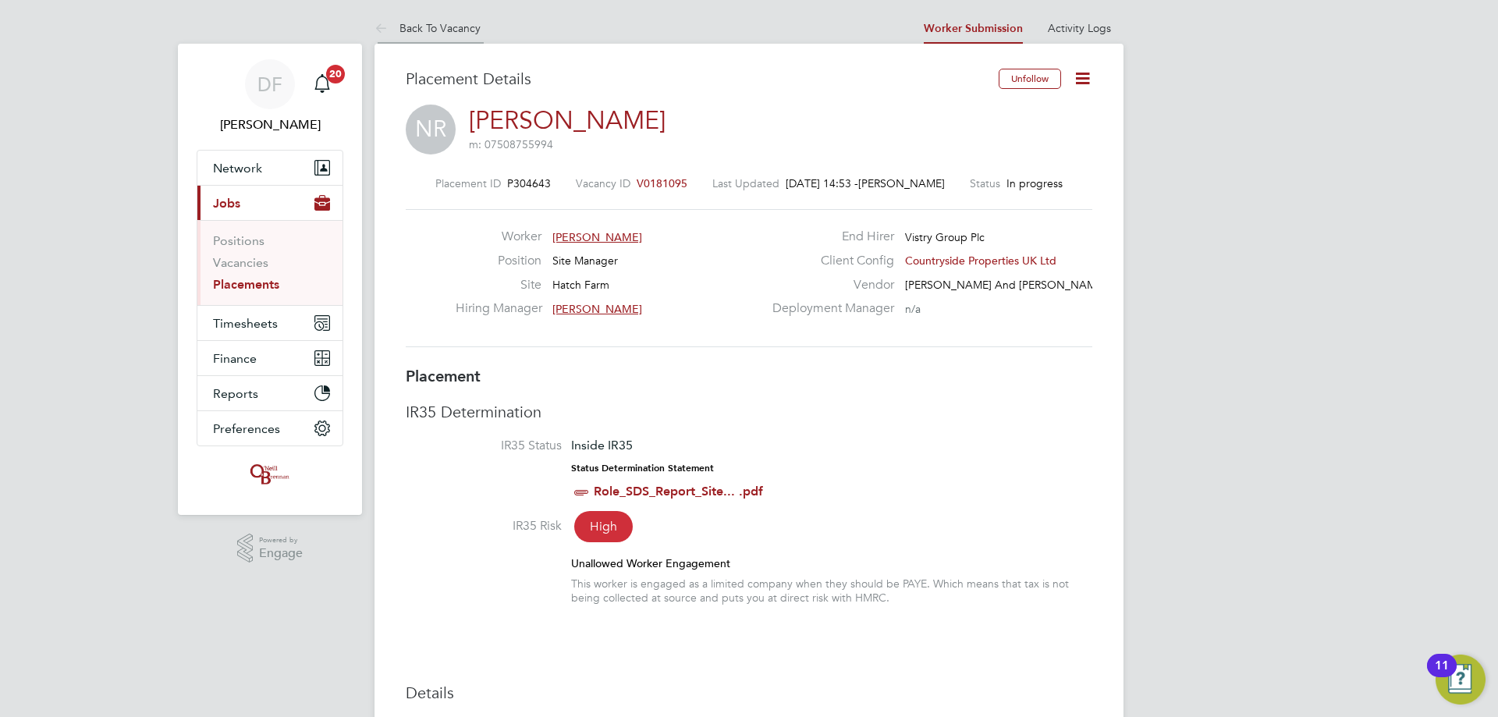
click at [421, 30] on link "Back To Vacancy" at bounding box center [428, 28] width 106 height 14
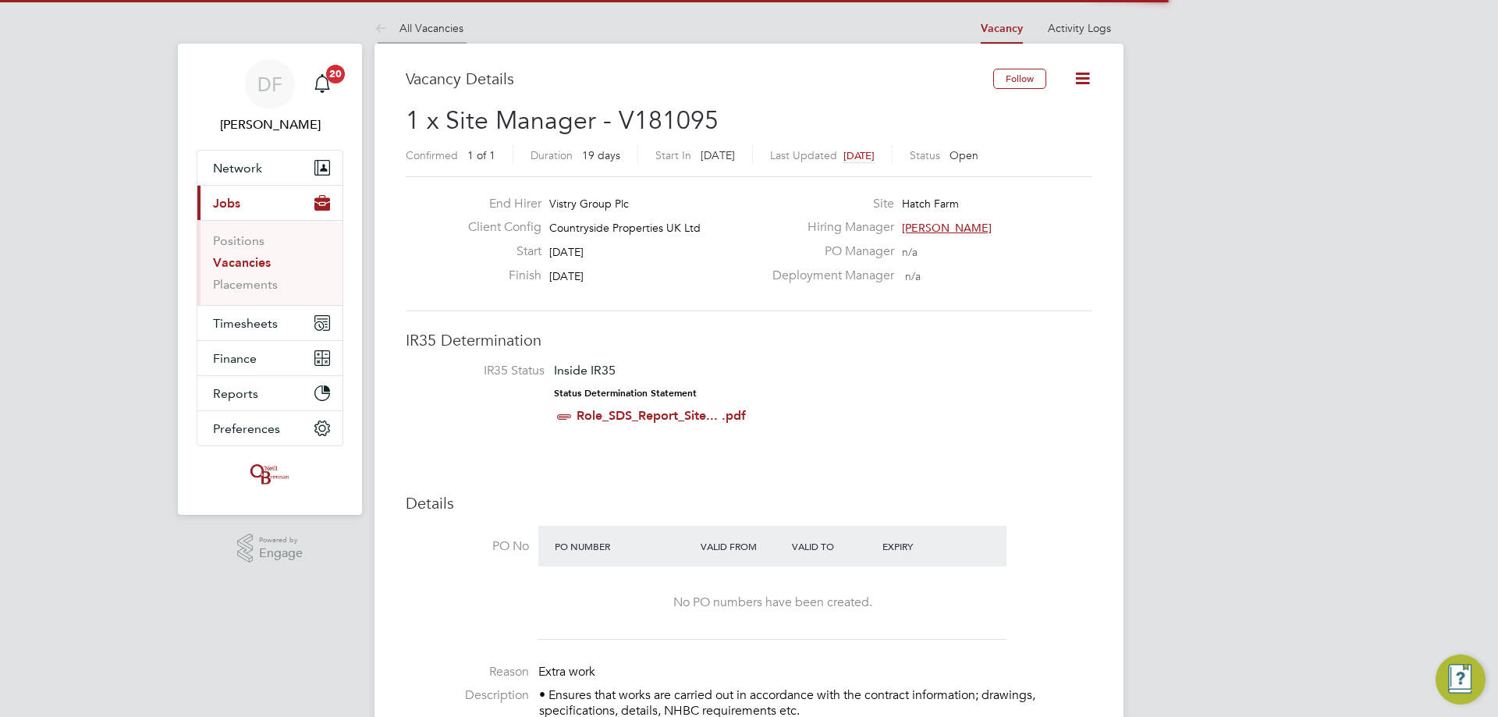
click at [454, 27] on link "All Vacancies" at bounding box center [419, 28] width 89 height 14
